Goal: Task Accomplishment & Management: Manage account settings

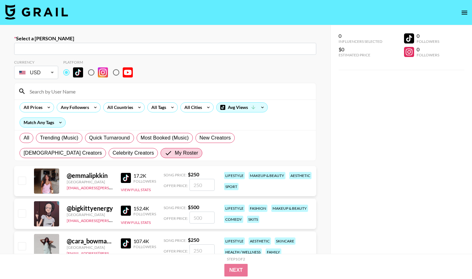
click at [459, 11] on button "open drawer" at bounding box center [464, 12] width 13 height 13
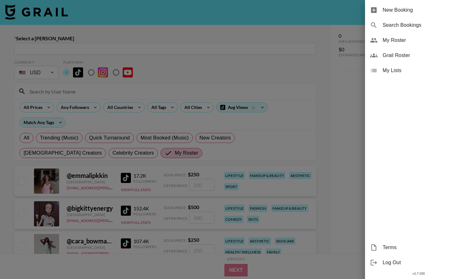
click at [97, 12] on div at bounding box center [236, 139] width 472 height 279
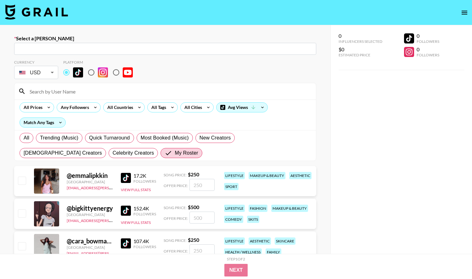
click at [32, 12] on img at bounding box center [36, 11] width 63 height 15
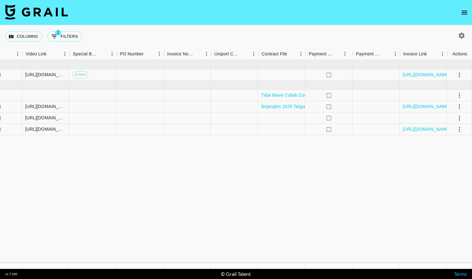
scroll to position [0, 346]
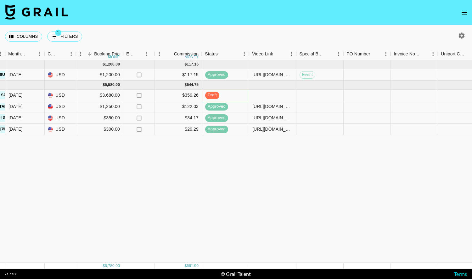
click at [211, 96] on span "draft" at bounding box center [212, 95] width 14 height 6
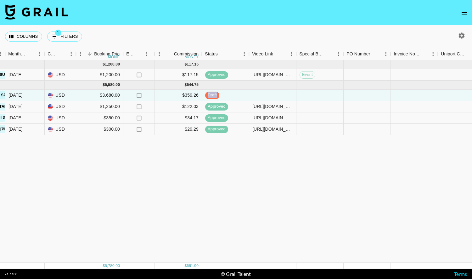
click at [211, 96] on span "draft" at bounding box center [212, 95] width 14 height 6
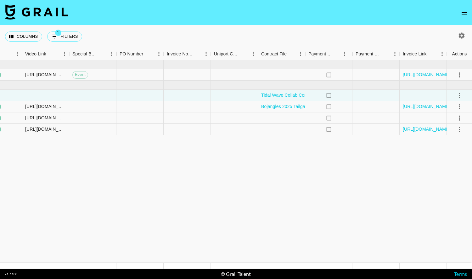
click at [462, 96] on icon "select merge strategy" at bounding box center [460, 96] width 8 height 8
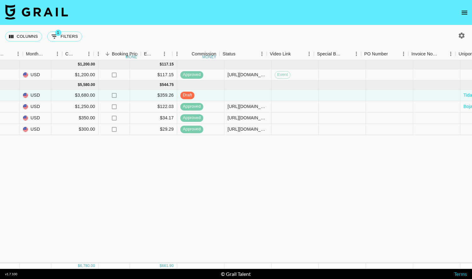
scroll to position [0, 259]
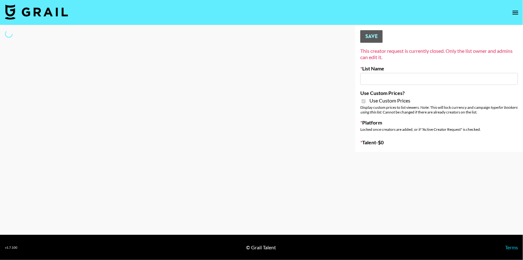
type input "Redence Beauty"
checkbox input "true"
select select "Brand"
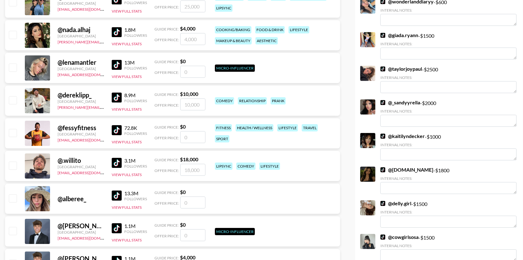
scroll to position [1847, 0]
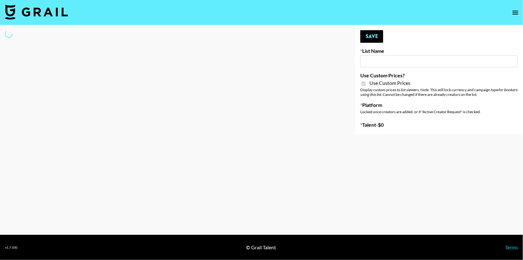
type input "Dime Beauty"
checkbox input "true"
select select "Brand"
type input "PLAUD (IG)"
checkbox input "true"
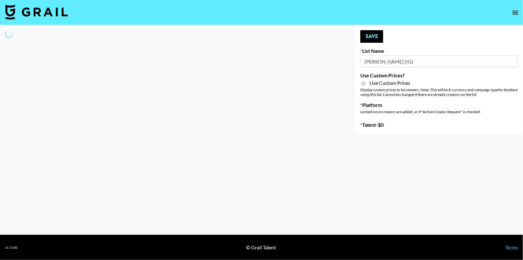
select select "Brand"
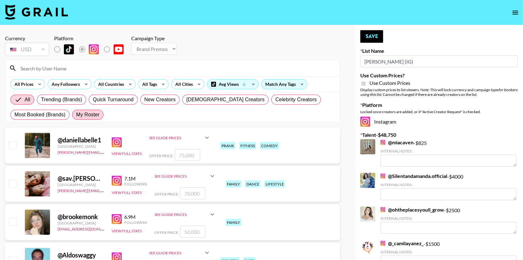
click at [84, 116] on span "My Roster" at bounding box center [87, 115] width 23 height 8
click at [76, 115] on input "My Roster" at bounding box center [76, 115] width 0 height 0
radio input "true"
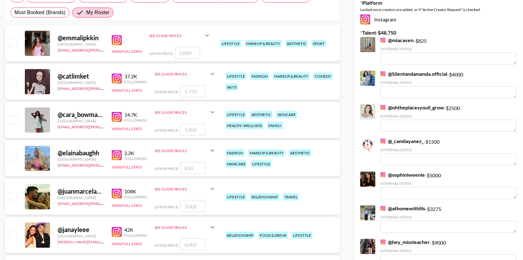
scroll to position [122, 0]
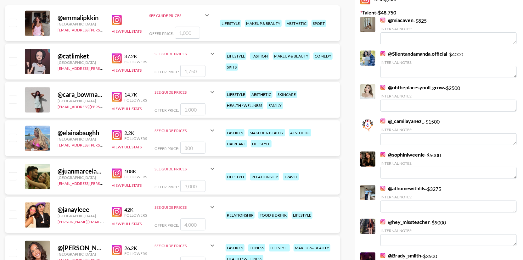
click at [14, 23] on input "checkbox" at bounding box center [13, 23] width 8 height 8
checkbox input "true"
type input "1000"
click at [13, 62] on input "checkbox" at bounding box center [13, 61] width 8 height 8
checkbox input "true"
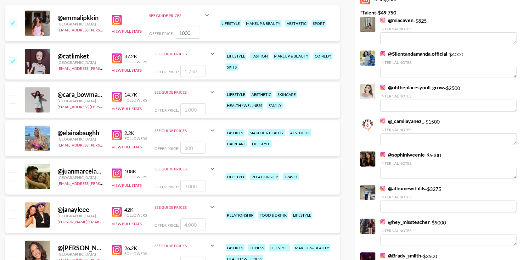
type input "1750"
click at [14, 98] on input "checkbox" at bounding box center [13, 100] width 8 height 8
checkbox input "true"
type input "1000"
click at [15, 215] on input "checkbox" at bounding box center [13, 215] width 8 height 8
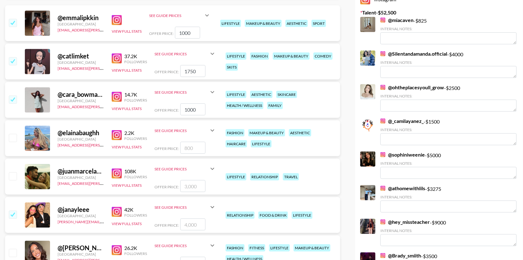
checkbox input "true"
type input "4000"
click at [14, 172] on input "checkbox" at bounding box center [13, 176] width 8 height 8
checkbox input "true"
type input "3000"
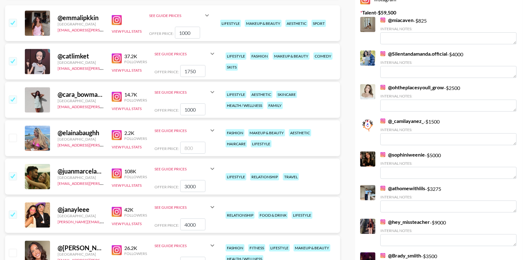
click at [16, 135] on input "checkbox" at bounding box center [13, 138] width 8 height 8
checkbox input "true"
type input "800"
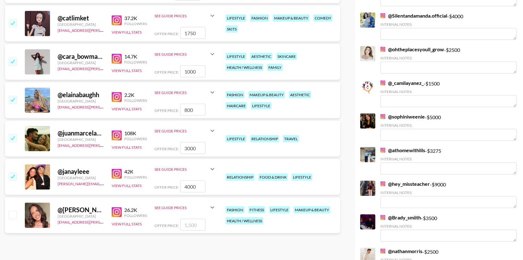
scroll to position [164, 0]
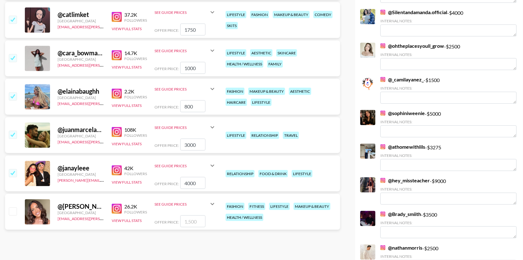
click at [13, 211] on input "checkbox" at bounding box center [13, 212] width 8 height 8
checkbox input "true"
type input "1500"
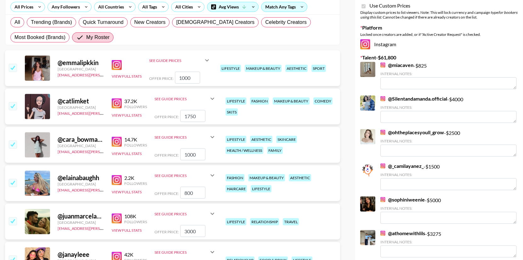
scroll to position [0, 0]
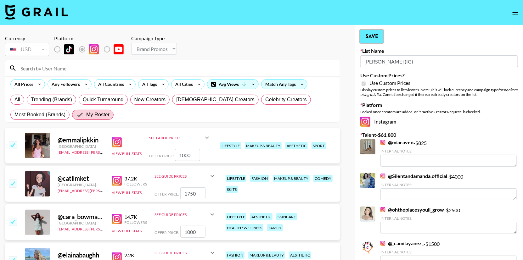
click at [375, 37] on button "Save" at bounding box center [371, 36] width 23 height 13
